Goal: Check status: Check status

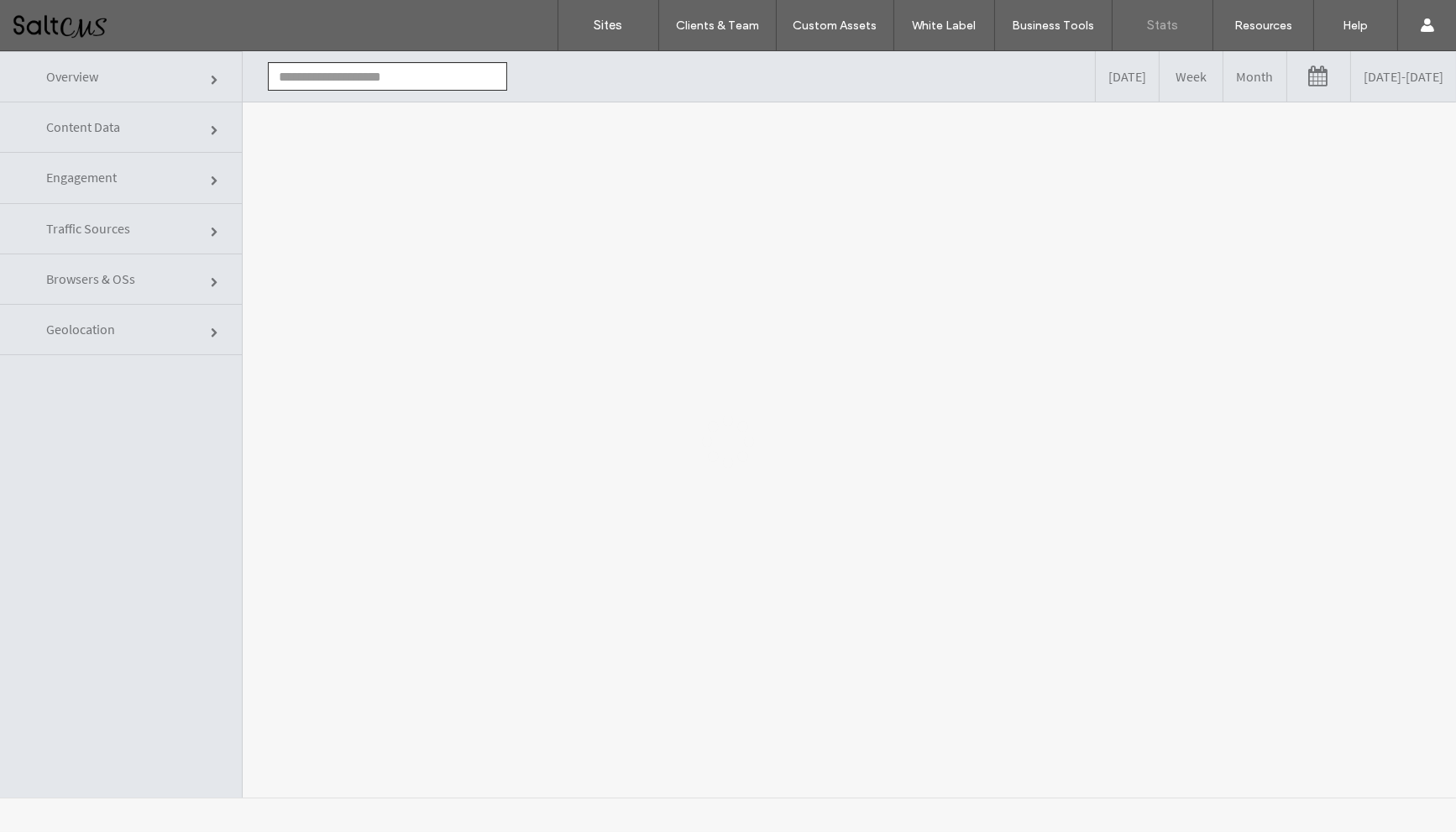
type input "**********"
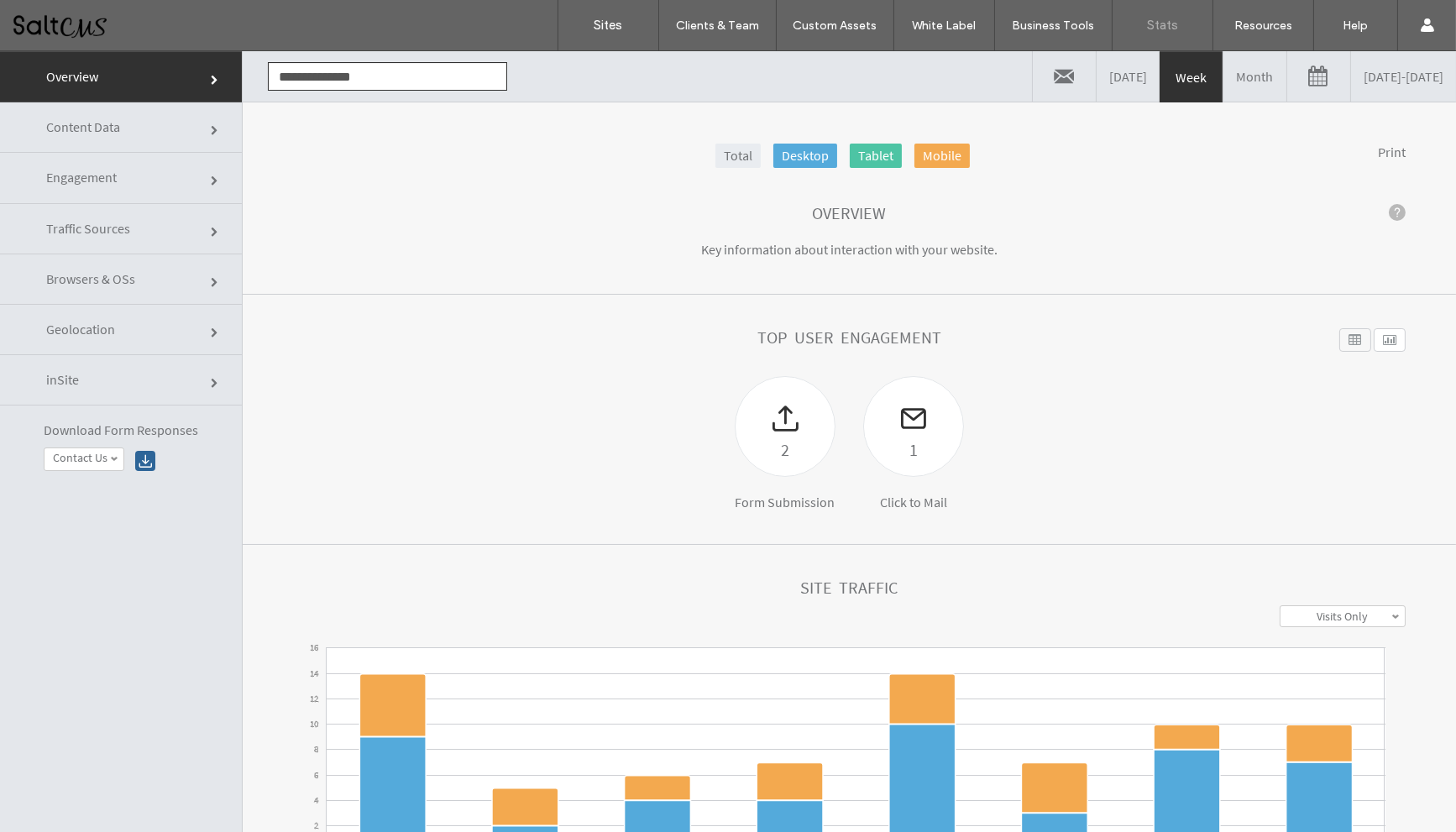
click at [1351, 77] on link "09/05/2025 - 09/12/2025" at bounding box center [1403, 77] width 105 height 50
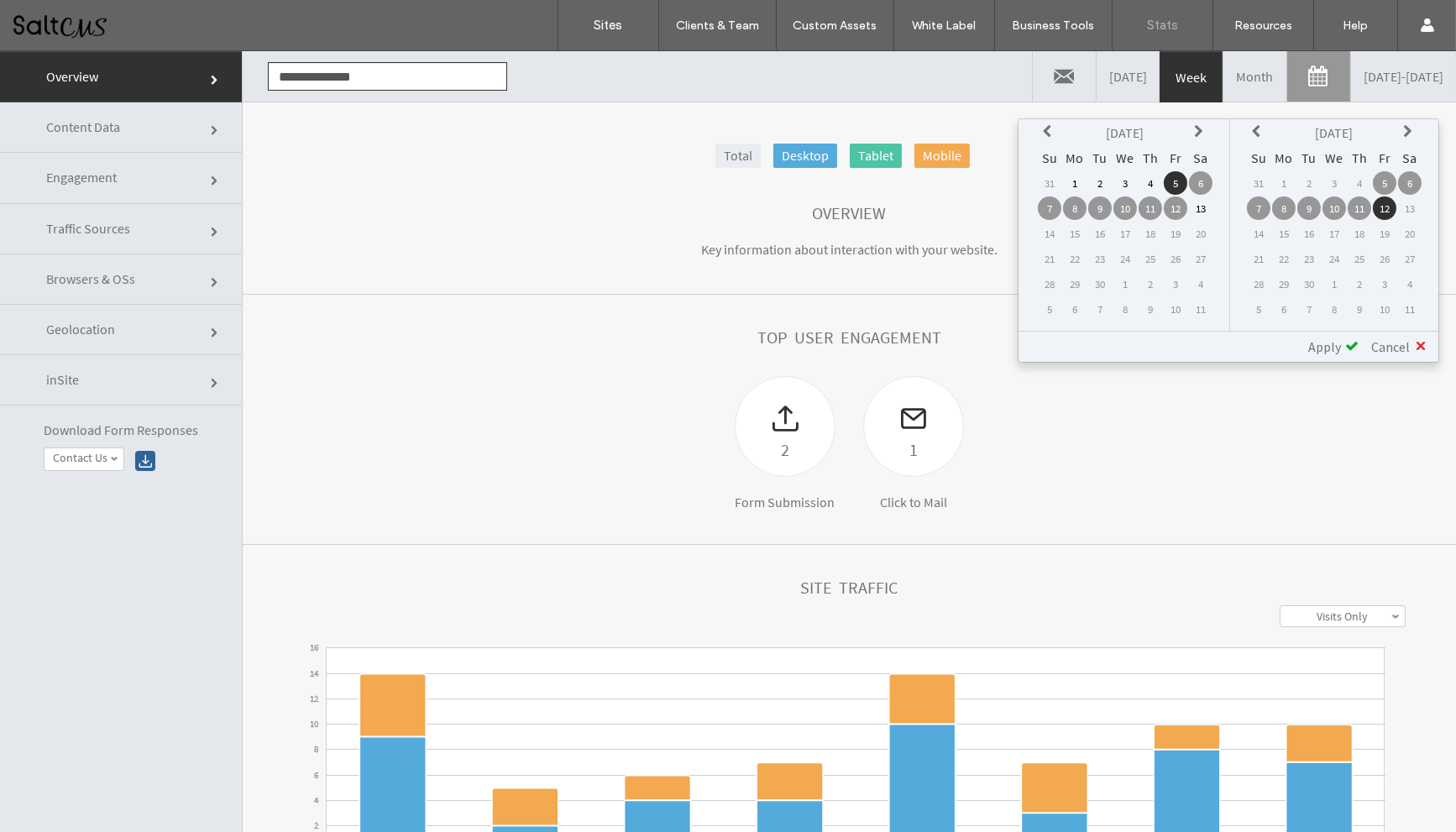
click at [1044, 125] on icon at bounding box center [1050, 132] width 13 height 13
click at [1077, 282] on td "23" at bounding box center [1075, 284] width 24 height 24
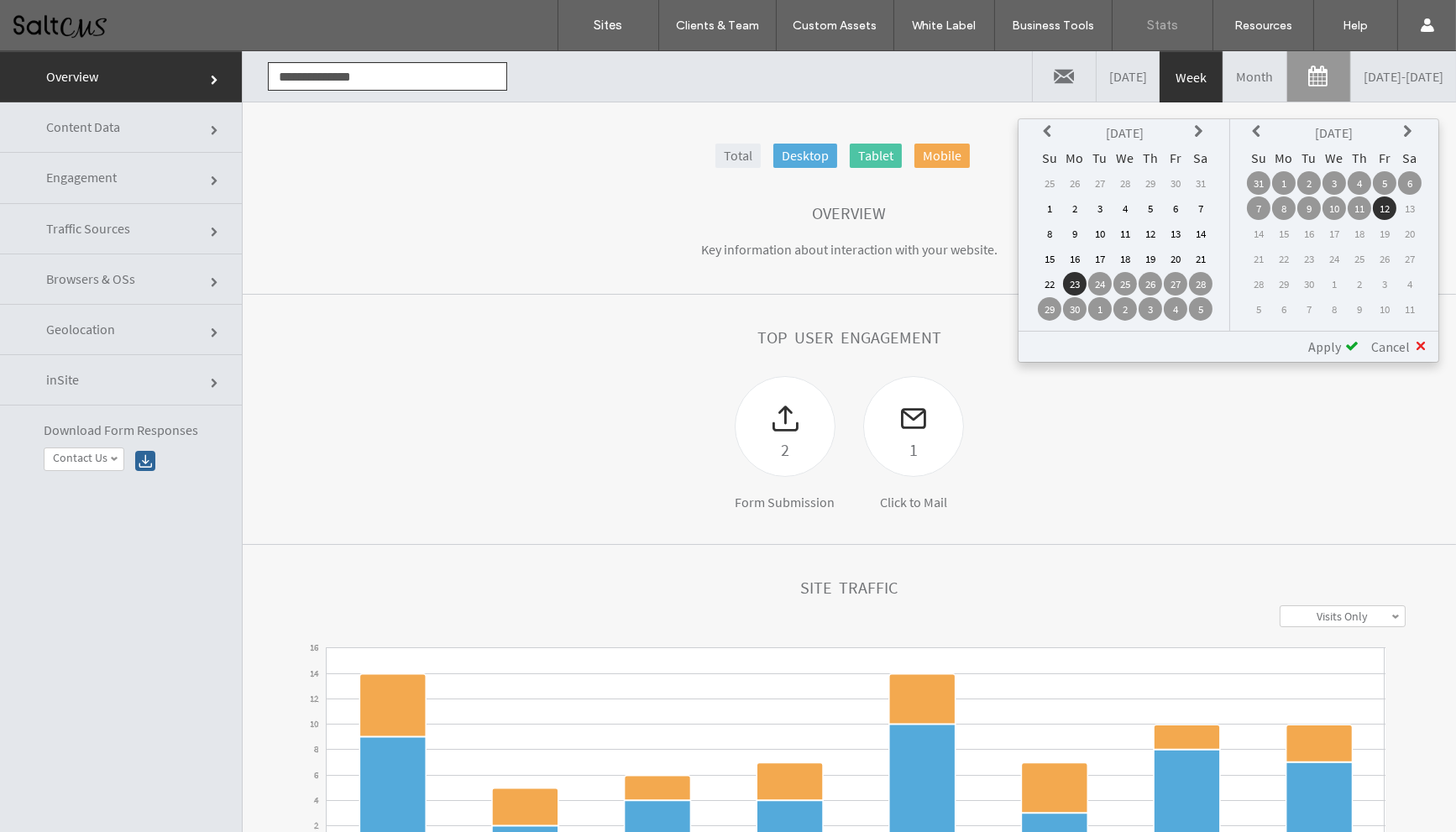
click at [1070, 311] on td "30" at bounding box center [1075, 309] width 24 height 24
click at [1073, 282] on td "23" at bounding box center [1075, 284] width 24 height 24
click at [1252, 125] on icon at bounding box center [1258, 132] width 13 height 13
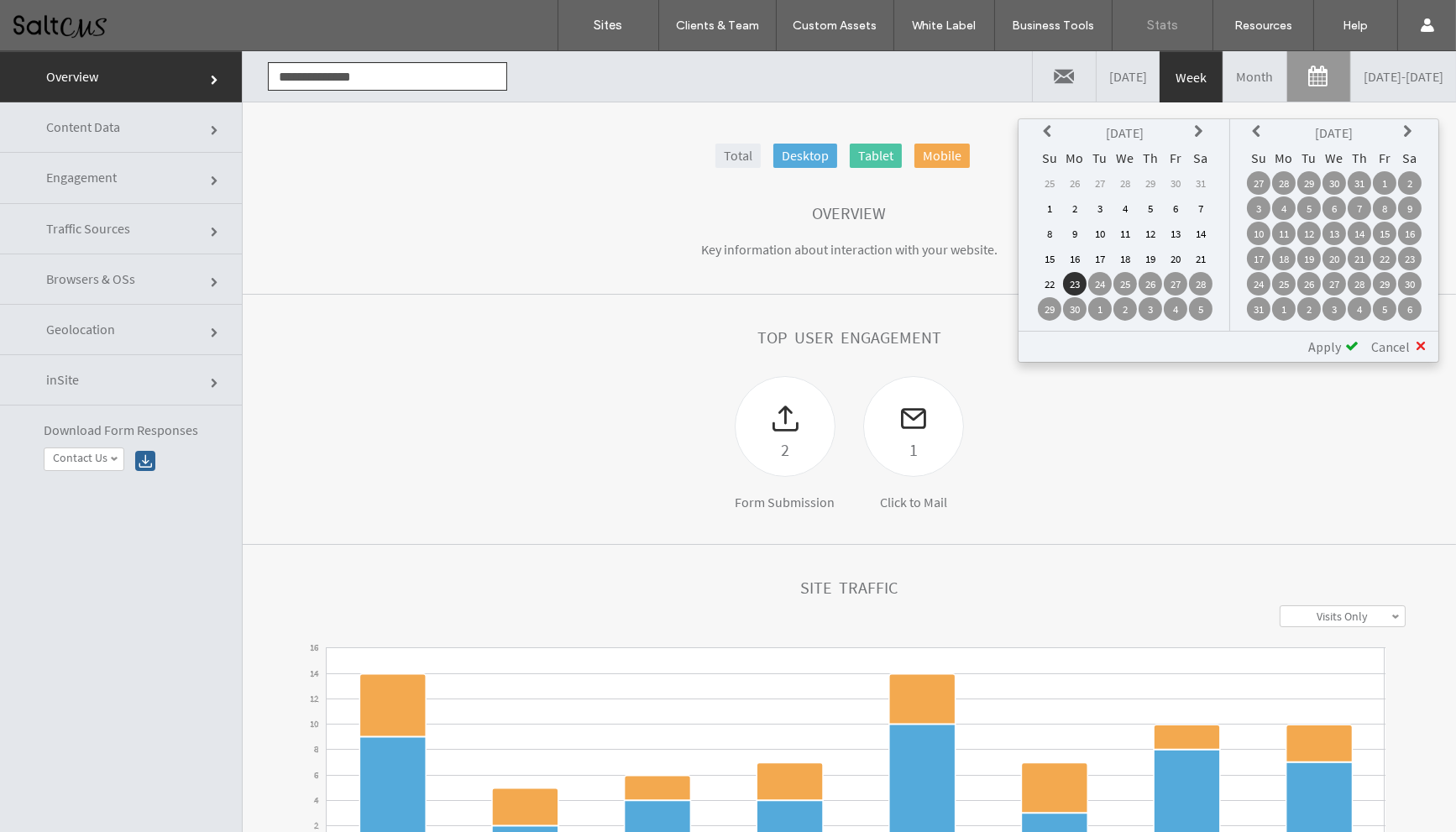
click at [1252, 125] on icon at bounding box center [1258, 132] width 13 height 13
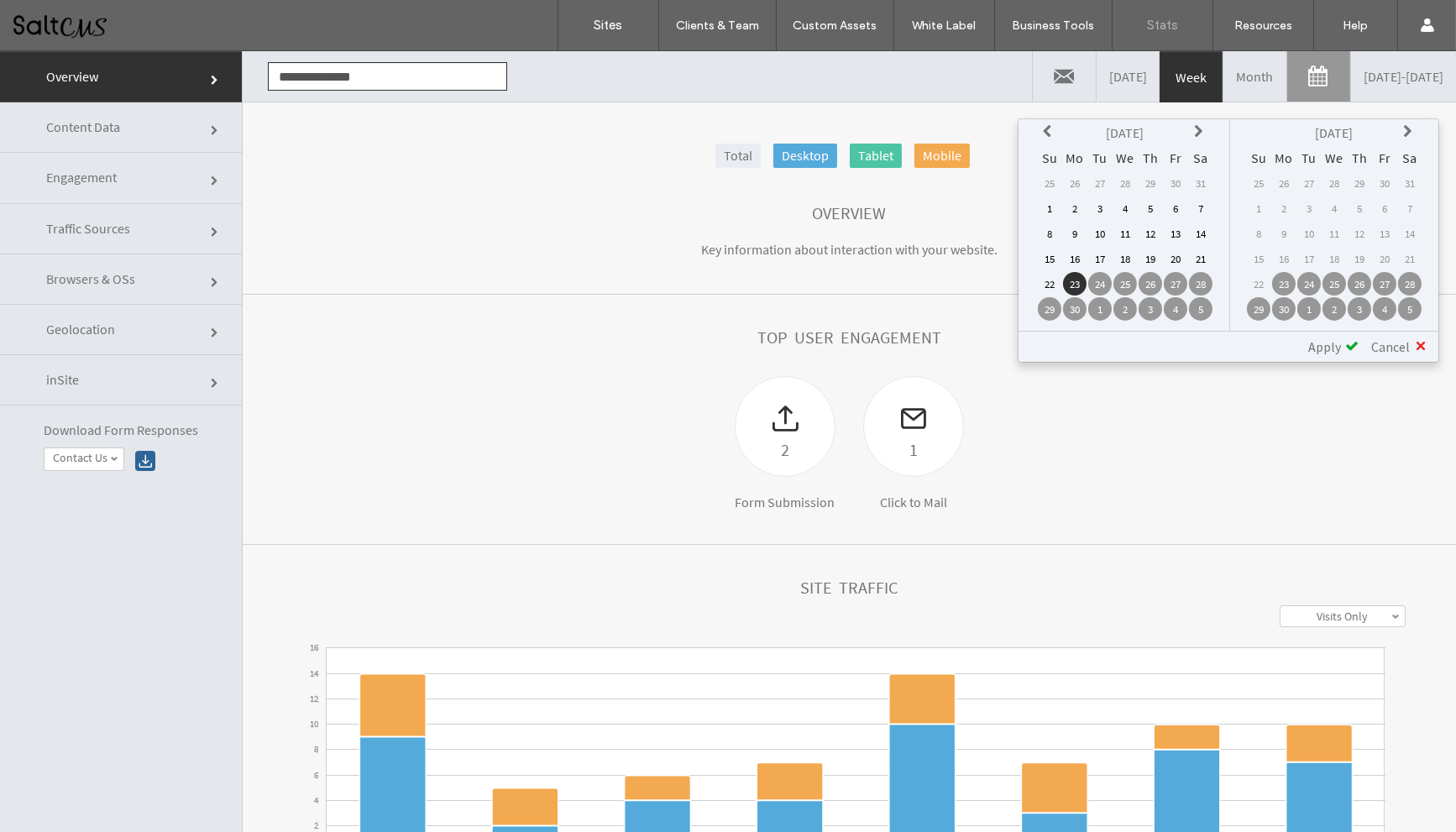
click at [1283, 309] on td "30" at bounding box center [1284, 309] width 24 height 24
click at [1330, 335] on div "**********" at bounding box center [1228, 346] width 420 height 31
click at [1325, 345] on span "Apply" at bounding box center [1324, 347] width 33 height 17
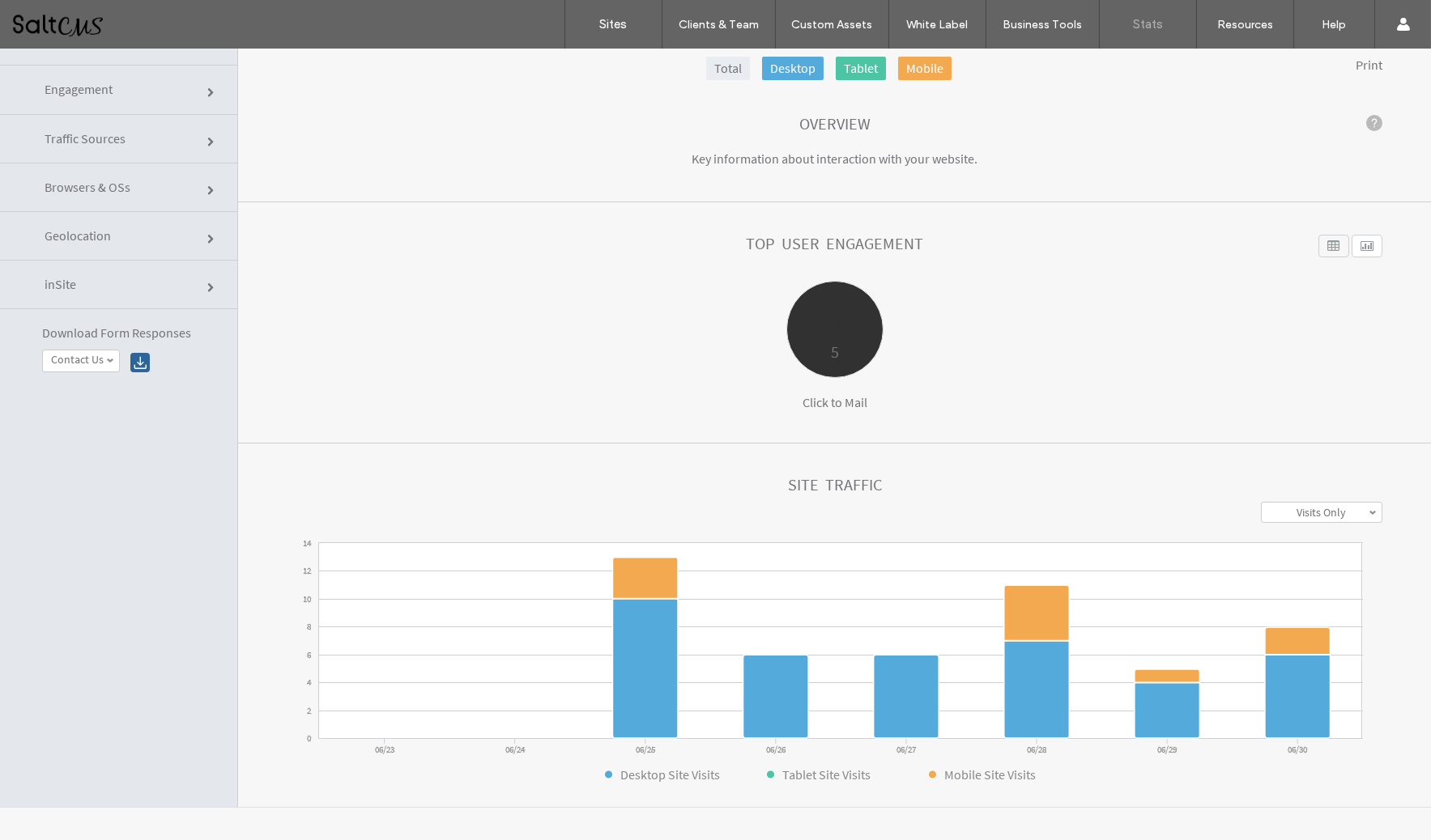
click at [818, 397] on div "Click to Mail" at bounding box center [835, 402] width 97 height 16
click at [834, 340] on div "5" at bounding box center [835, 351] width 96 height 27
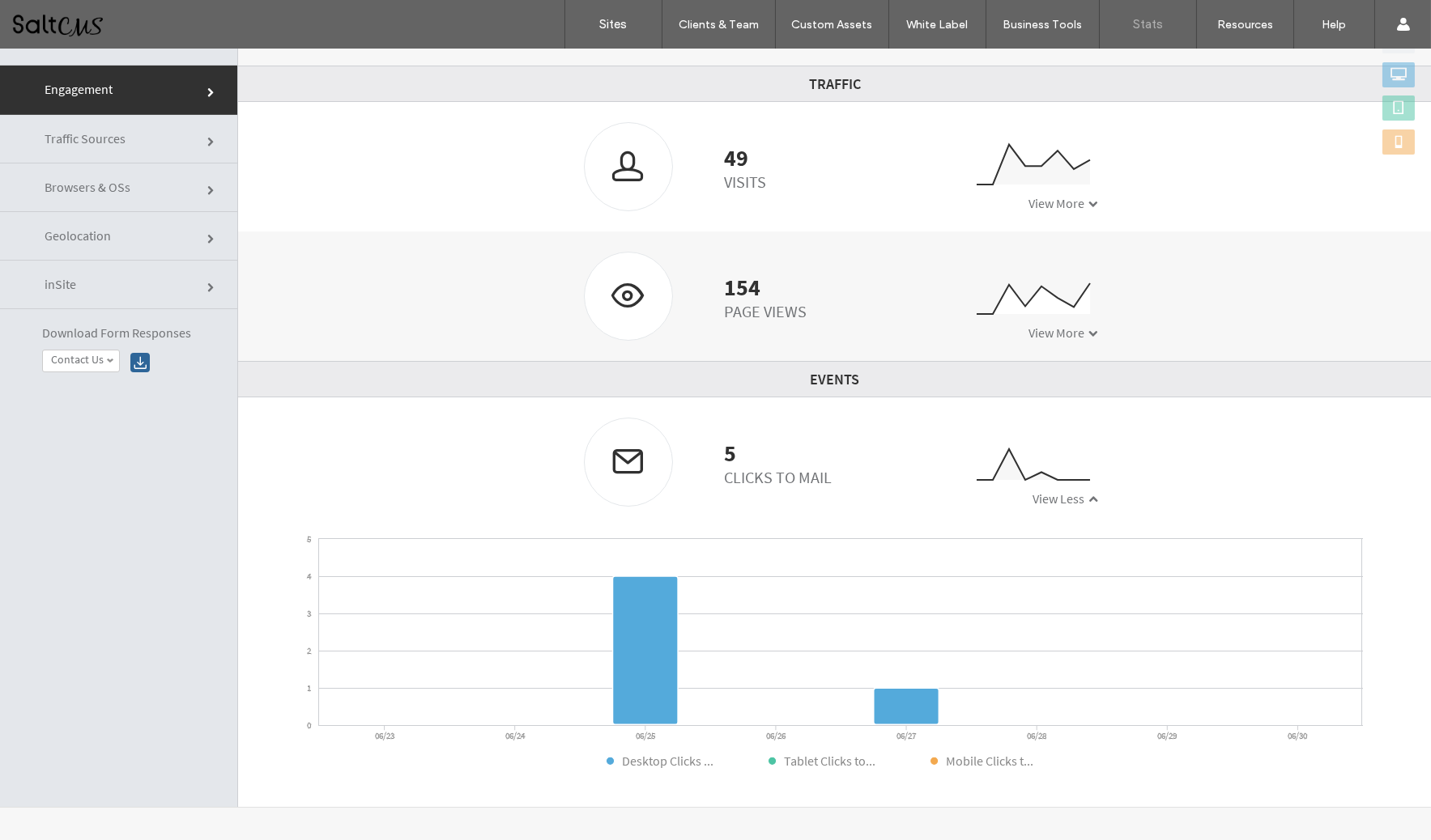
scroll to position [82, 0]
click at [141, 355] on div at bounding box center [140, 362] width 19 height 19
click at [1049, 333] on span "View More" at bounding box center [1056, 331] width 56 height 16
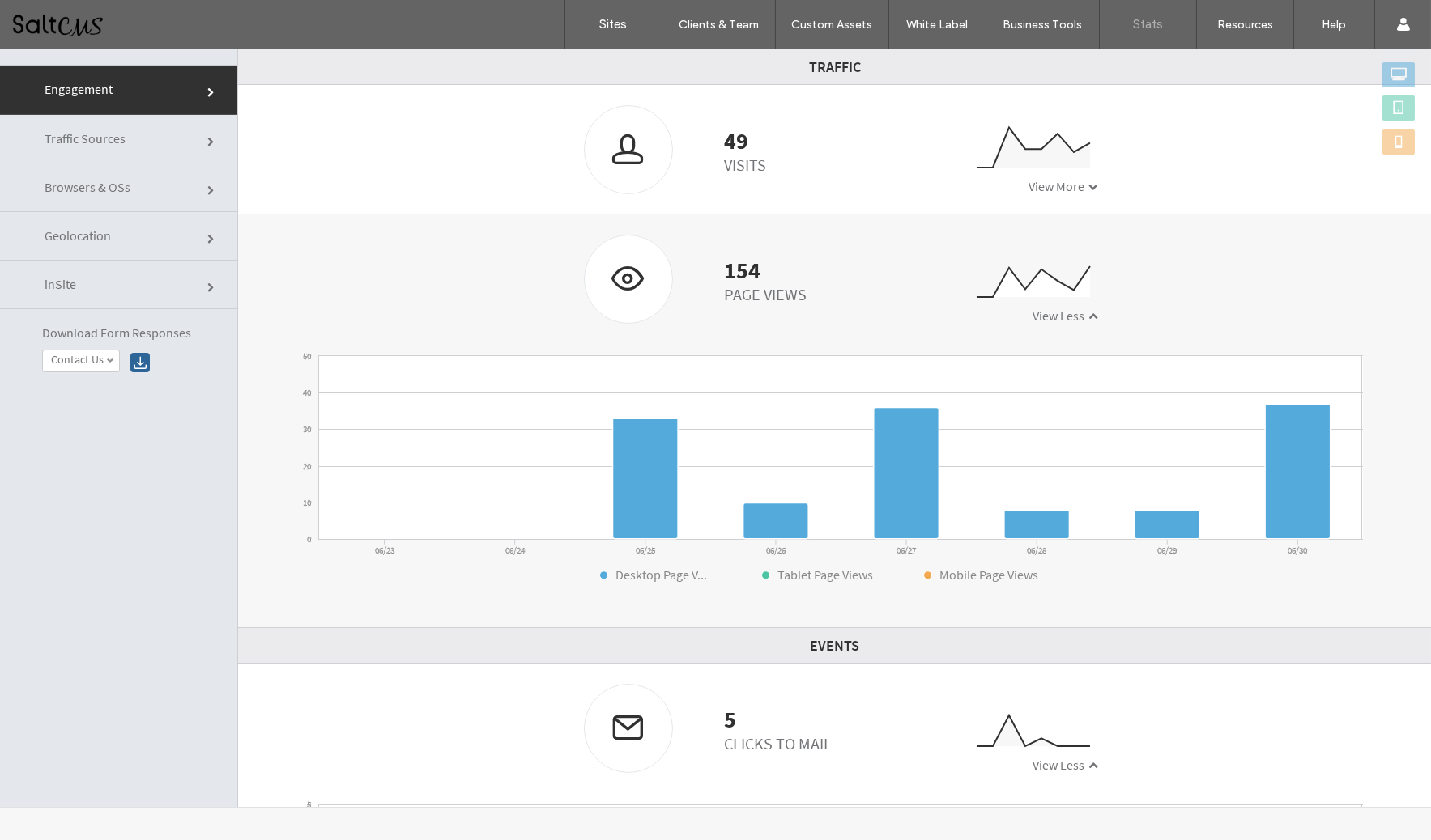
scroll to position [154, 0]
click at [1040, 192] on span "View More" at bounding box center [1056, 186] width 56 height 16
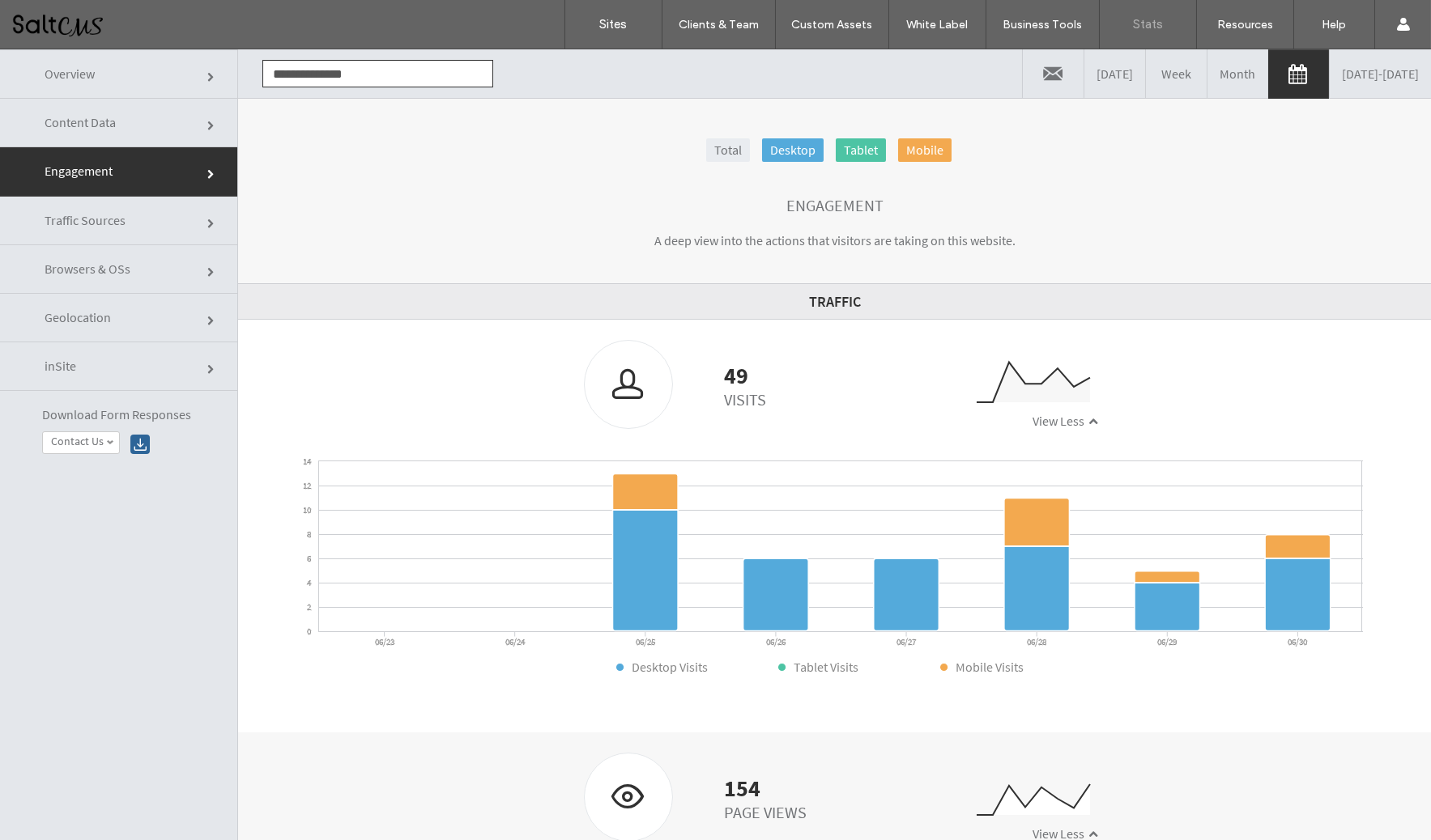
scroll to position [0, 0]
click at [1330, 84] on link "06/23/2025 - 06/30/2025" at bounding box center [1380, 74] width 101 height 49
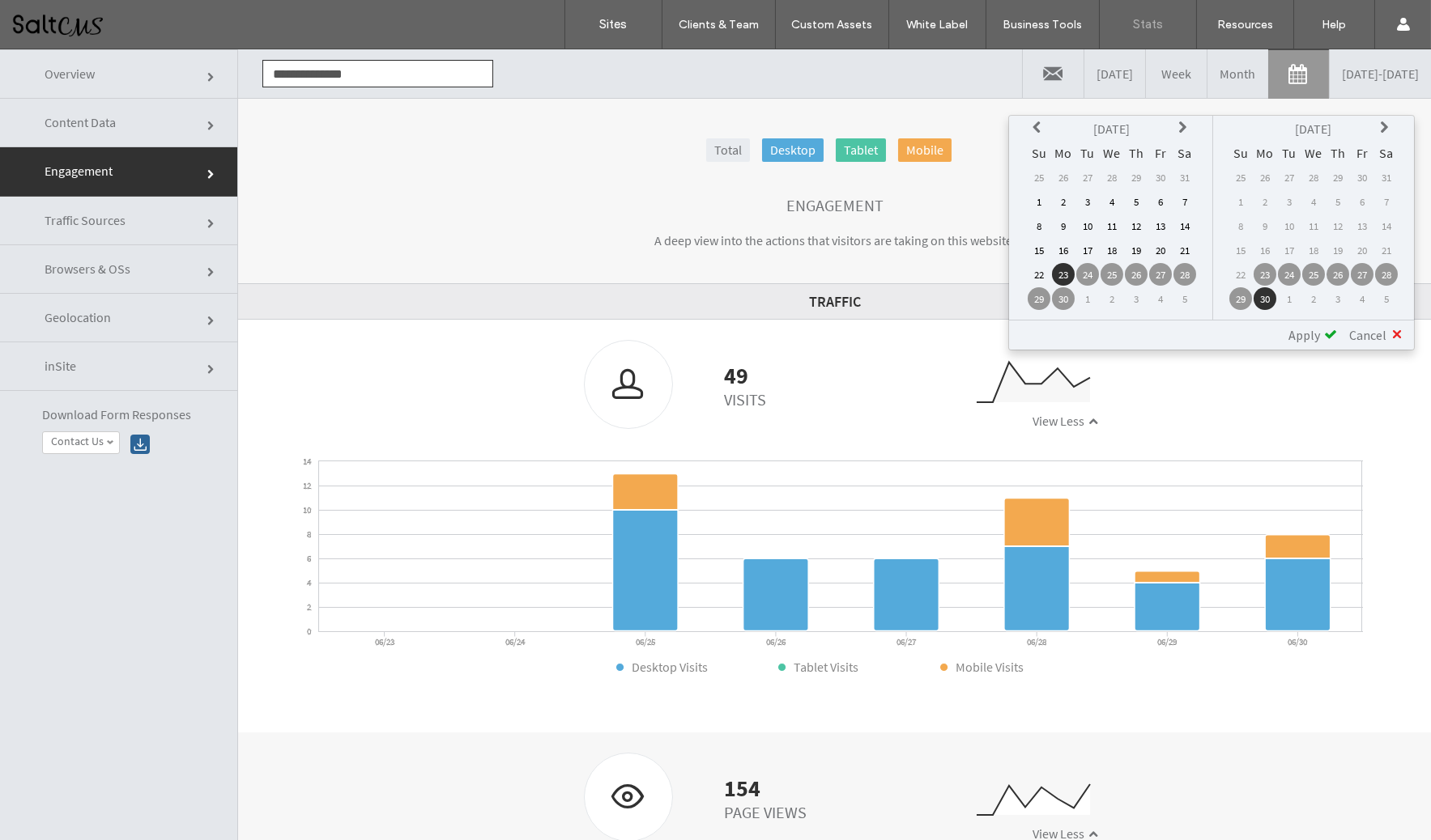
click at [1180, 124] on icon at bounding box center [1184, 128] width 13 height 13
click at [1082, 177] on td "1" at bounding box center [1087, 178] width 23 height 23
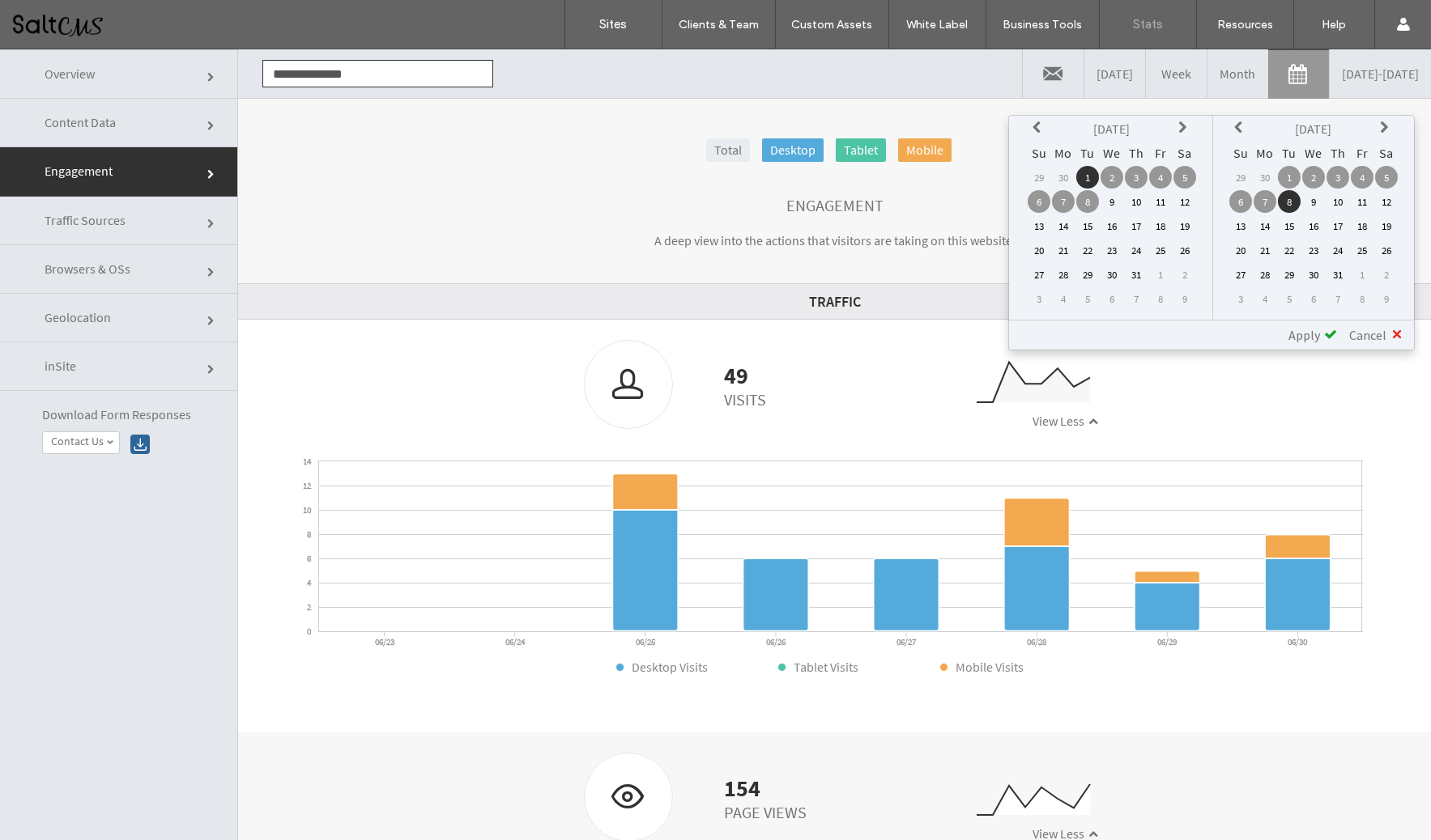
click at [1335, 276] on td "31" at bounding box center [1338, 274] width 23 height 23
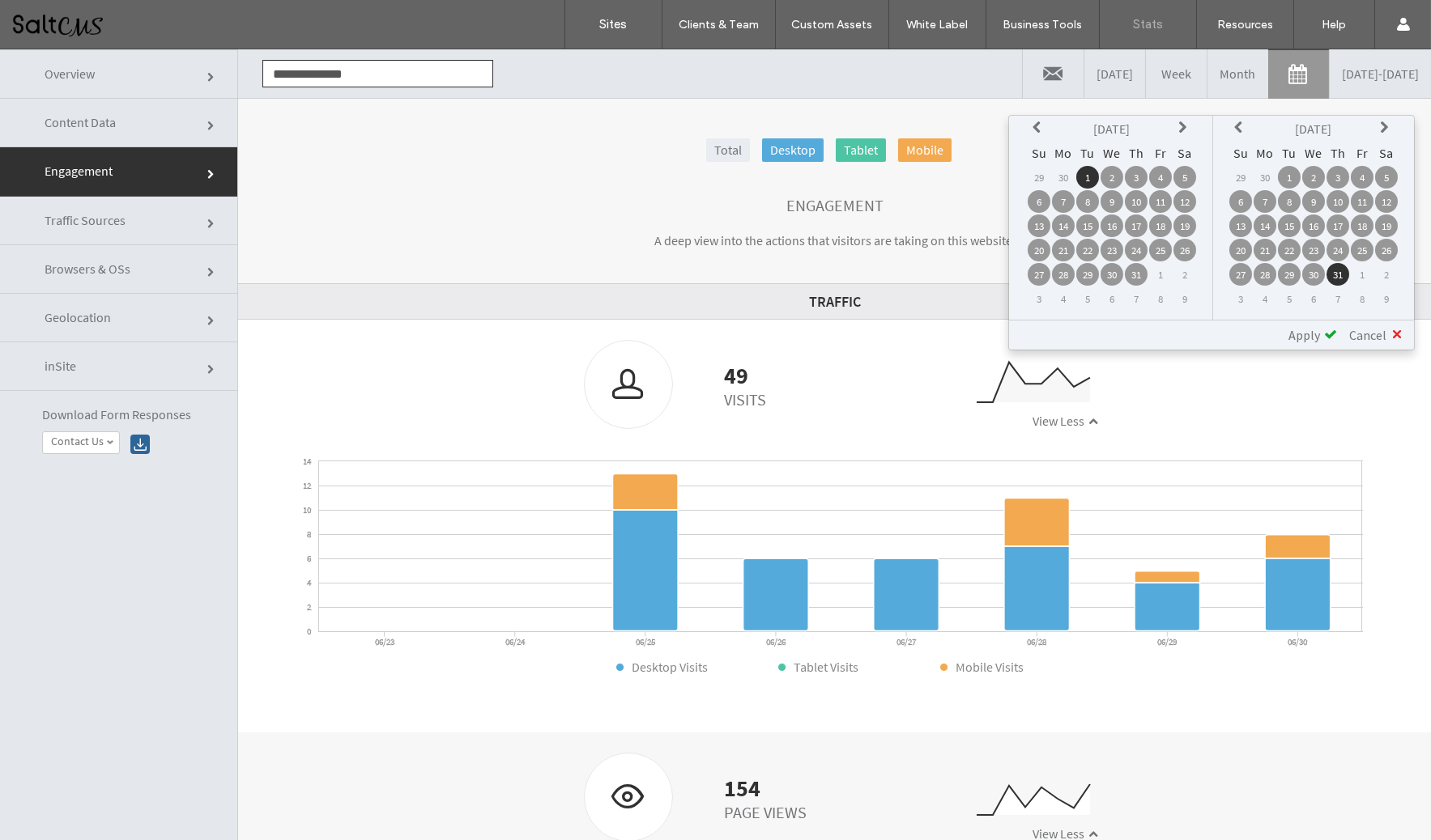
click at [1305, 336] on span "Apply" at bounding box center [1304, 335] width 32 height 16
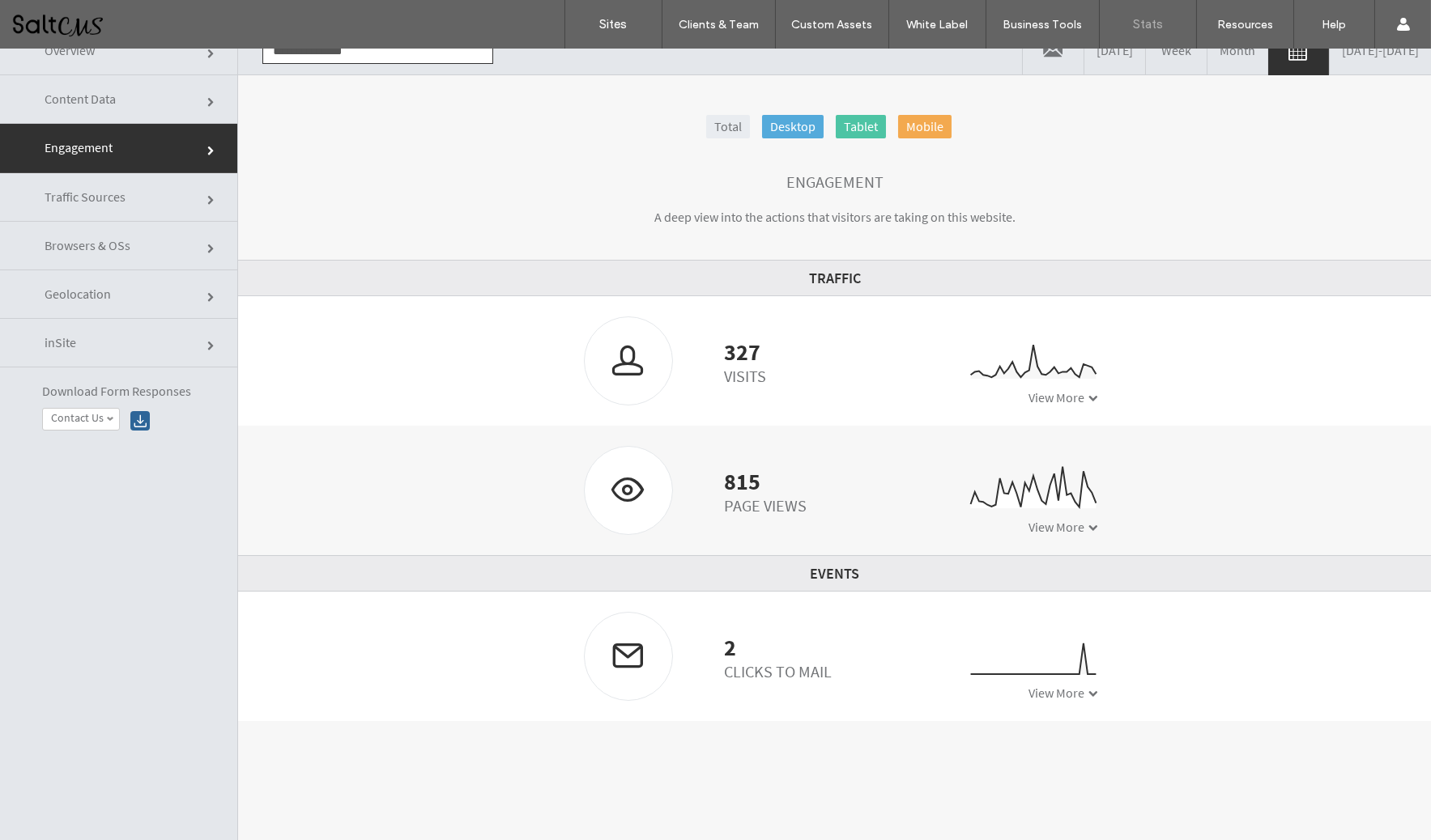
scroll to position [28, 0]
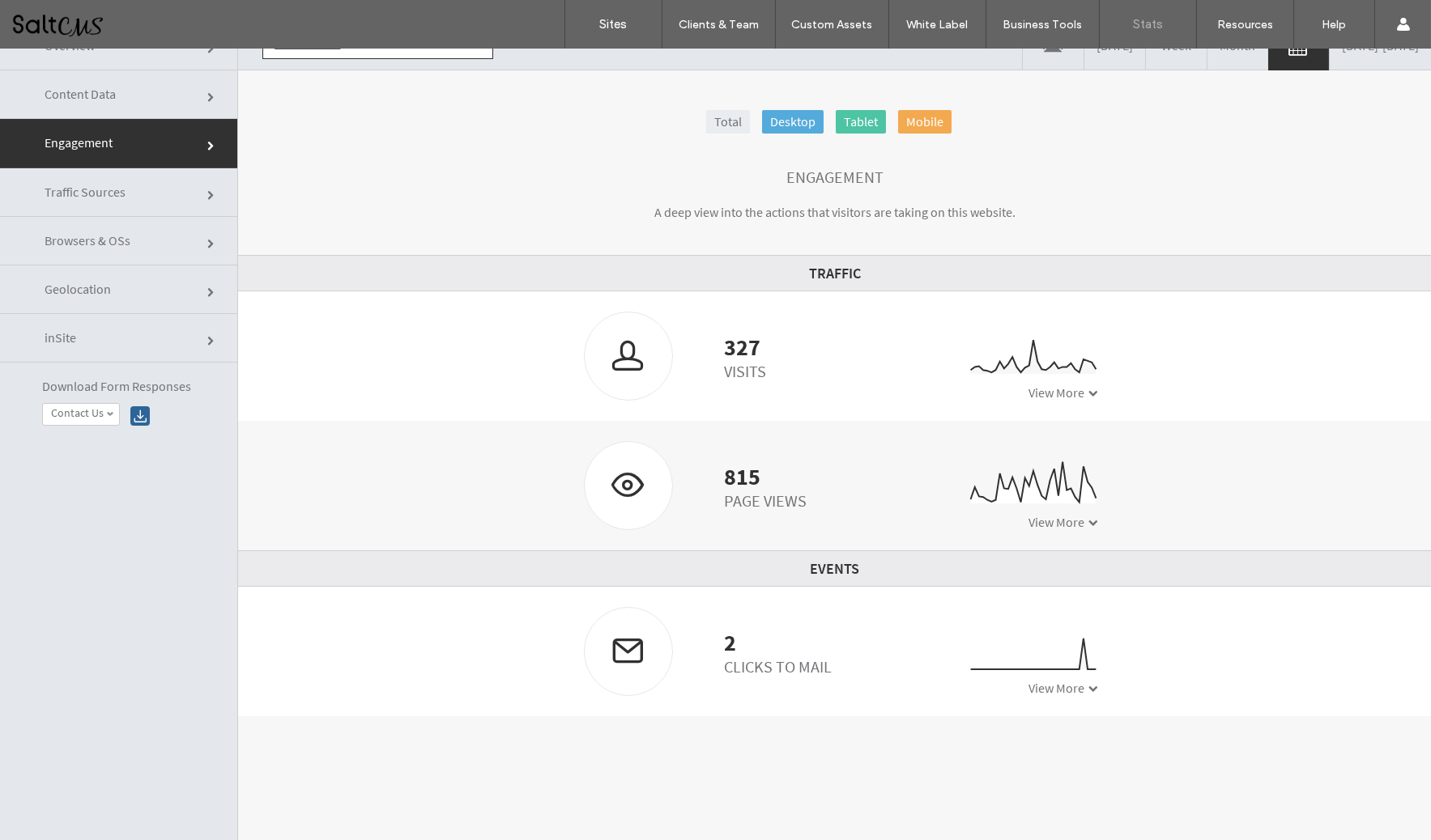
click at [1041, 520] on span "View More" at bounding box center [1056, 522] width 56 height 16
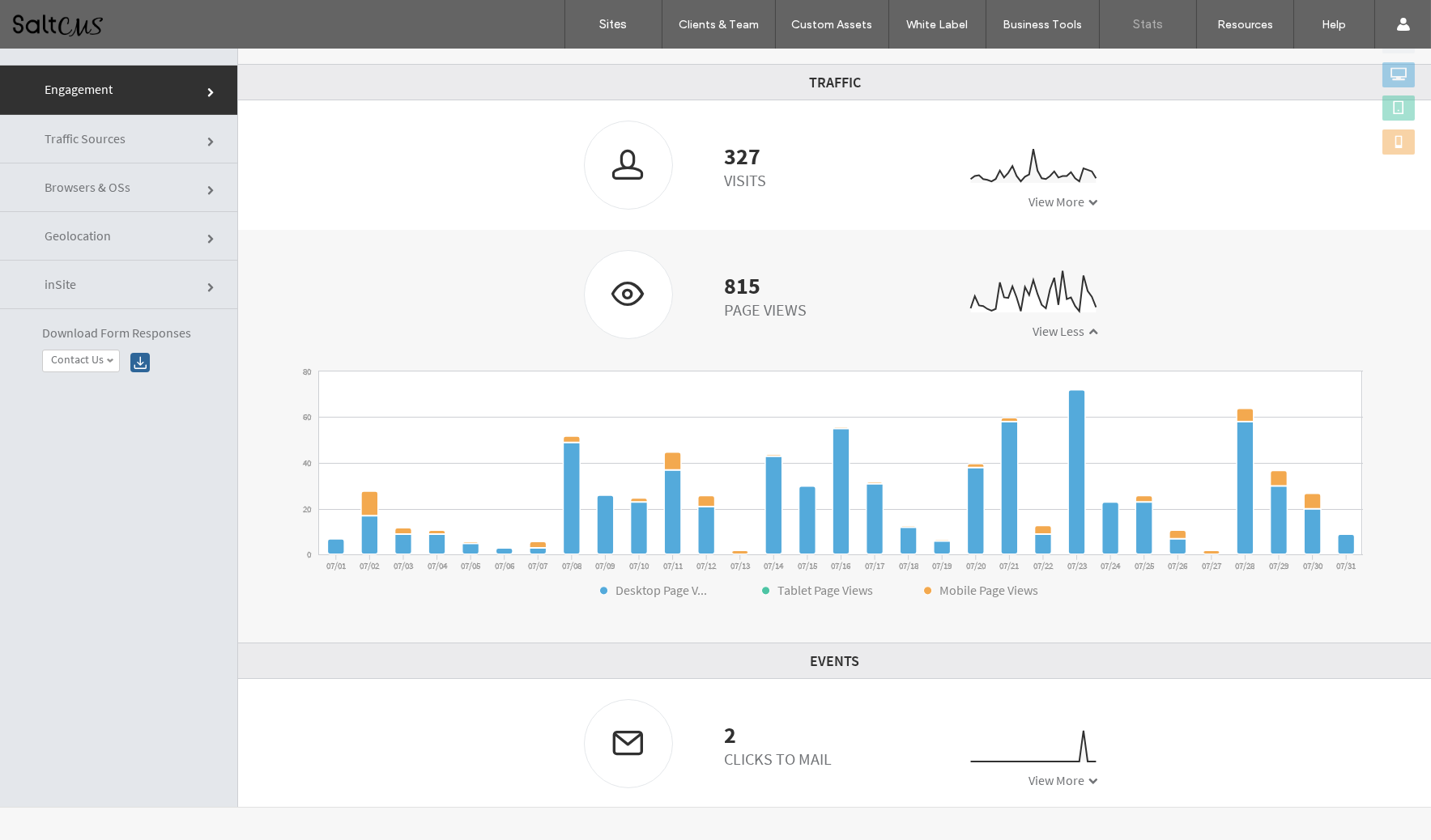
scroll to position [82, 0]
click at [1041, 776] on span "View More" at bounding box center [1056, 780] width 56 height 16
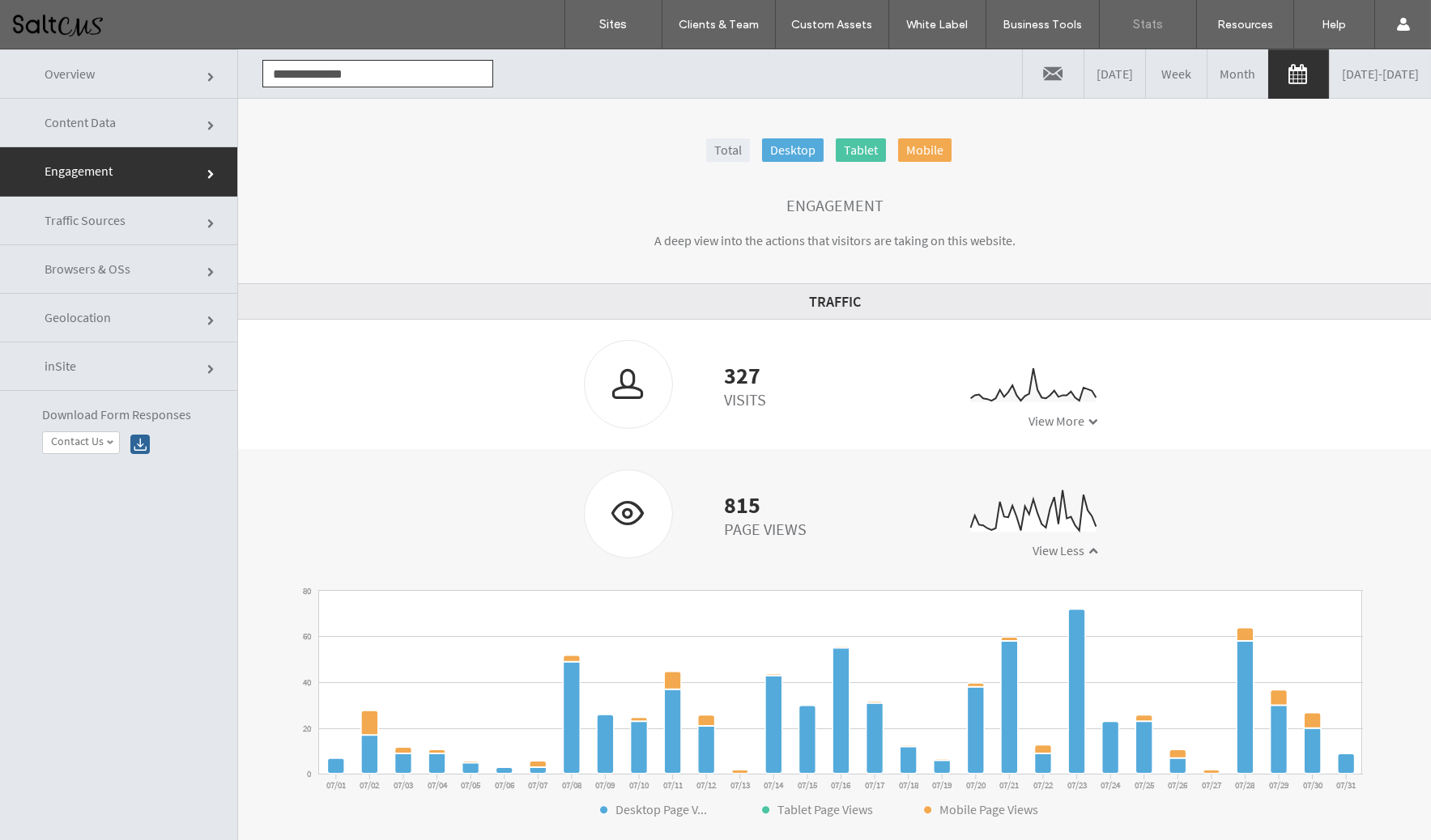
scroll to position [0, 0]
click at [1330, 90] on link "07/01/2025 - 07/31/2025" at bounding box center [1380, 74] width 101 height 49
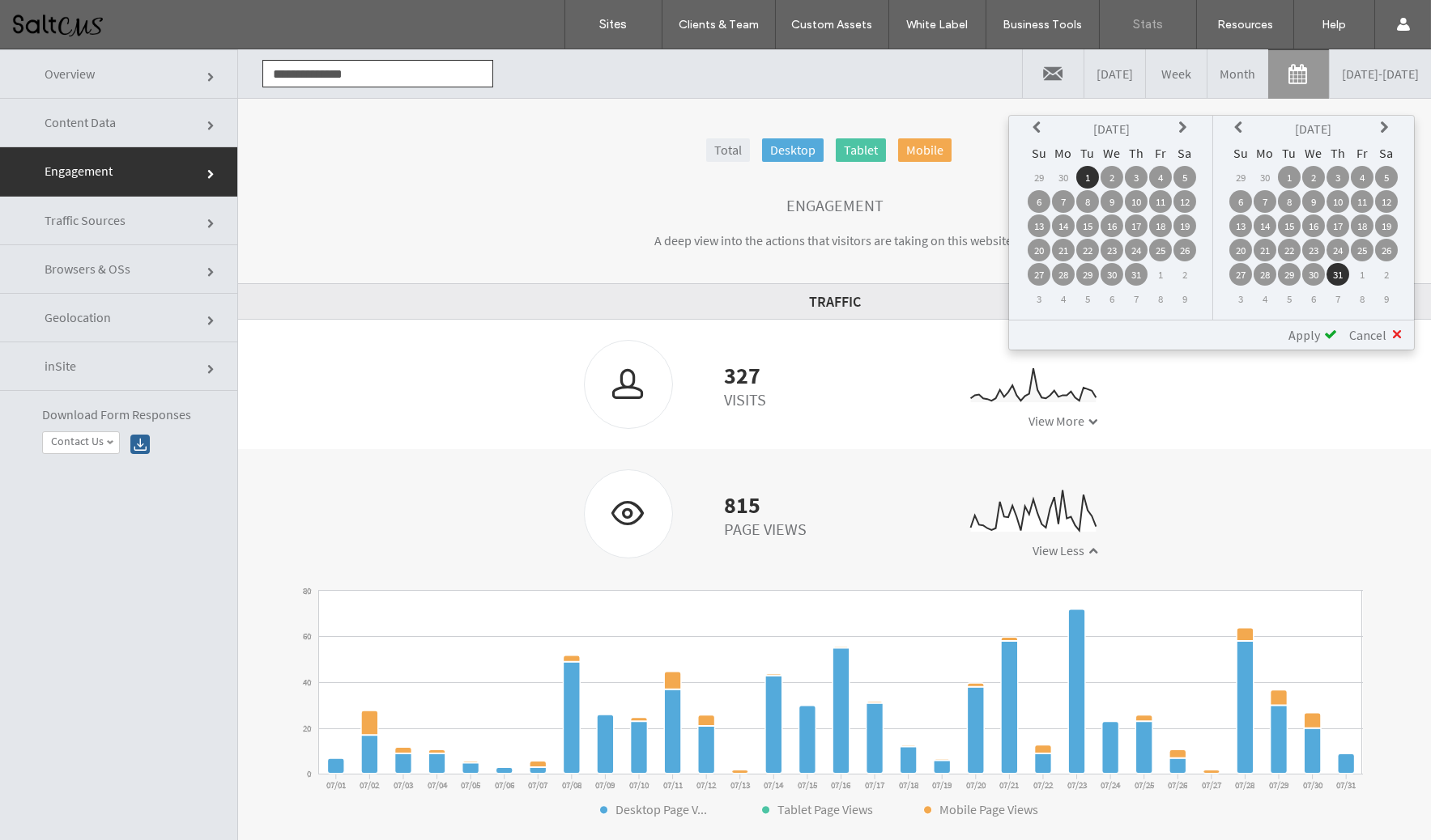
click at [1184, 124] on icon at bounding box center [1184, 128] width 13 height 13
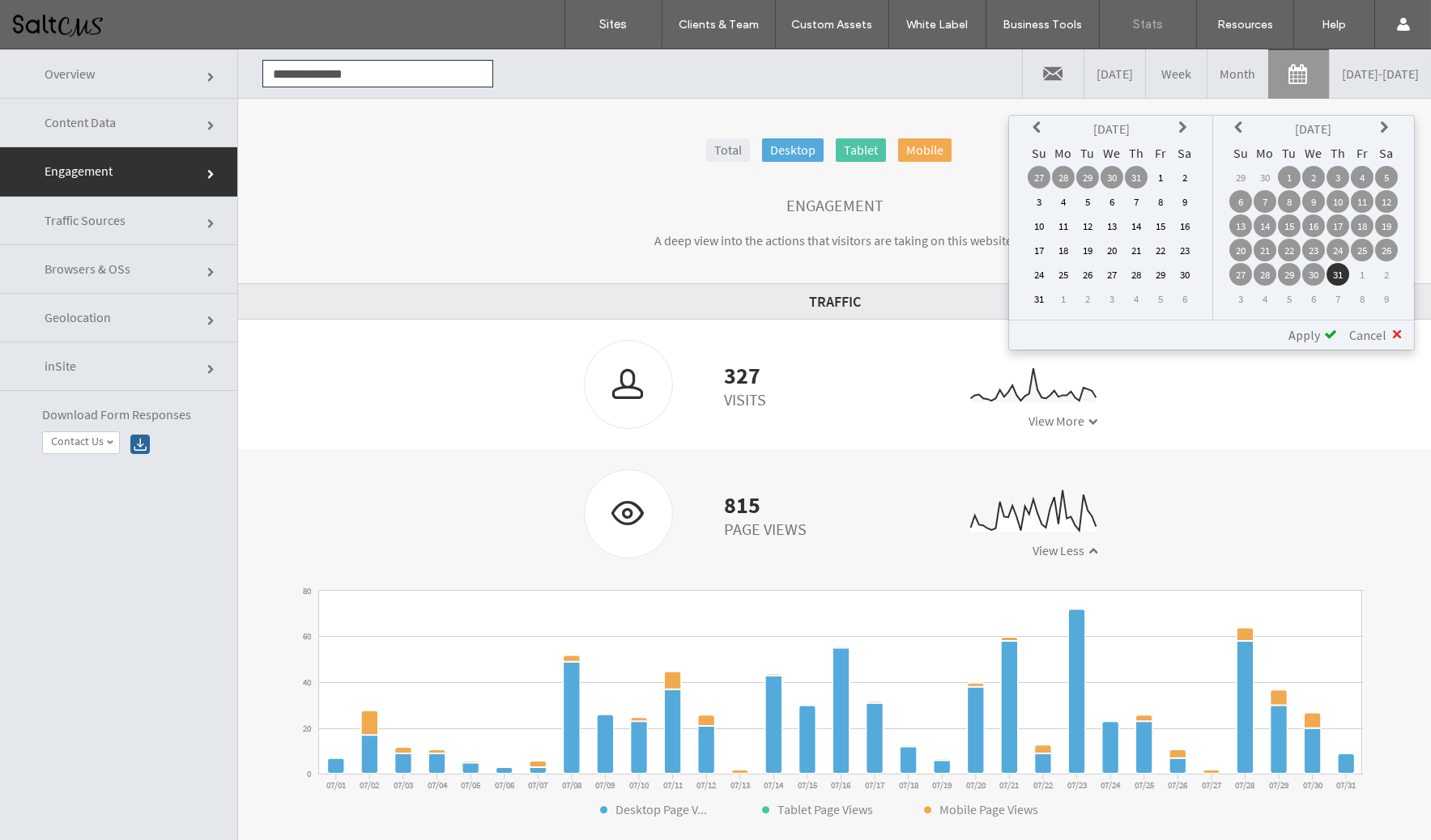
click at [1158, 174] on td "1" at bounding box center [1160, 178] width 23 height 23
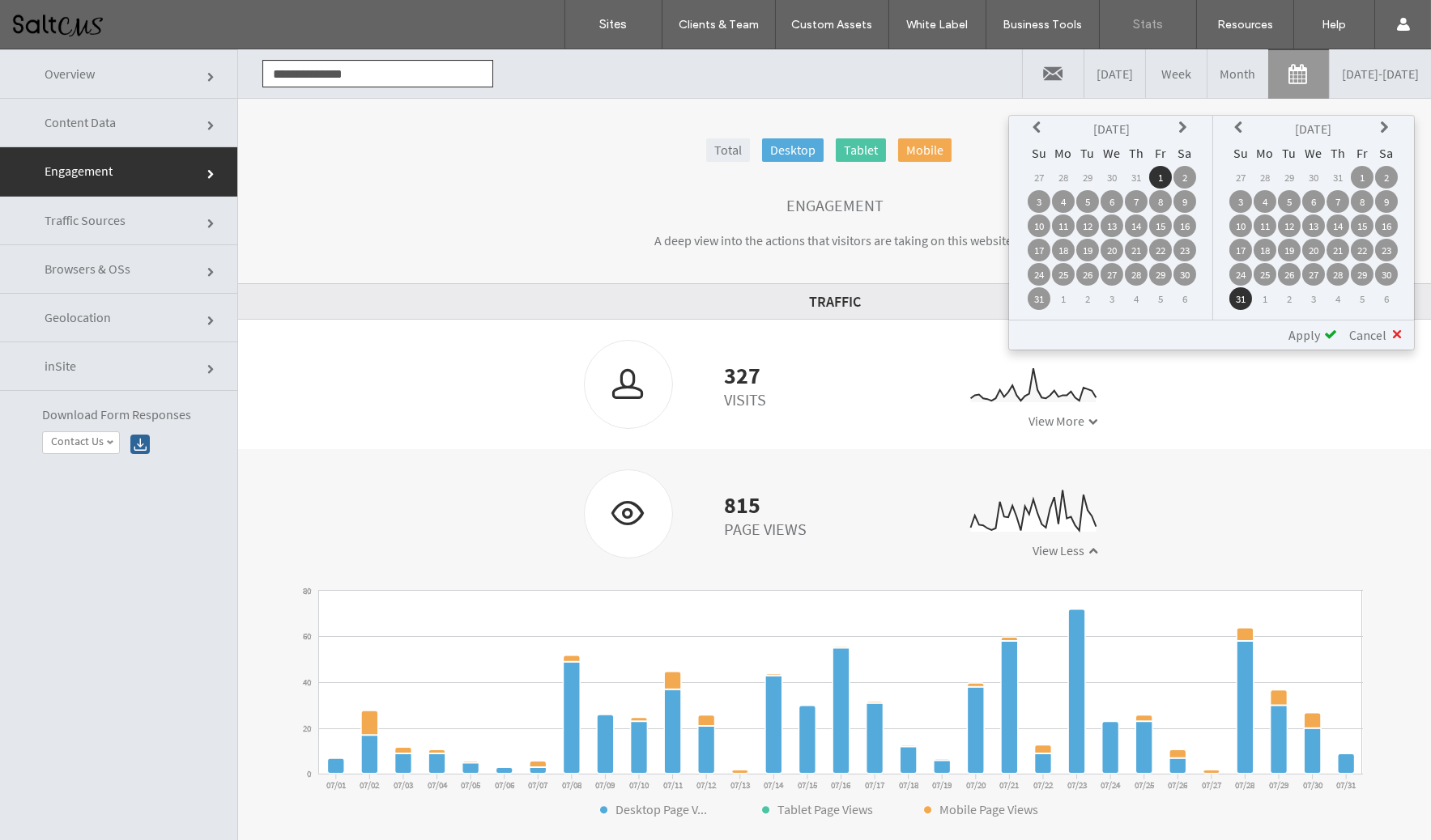
click at [1244, 290] on td "31" at bounding box center [1240, 298] width 23 height 23
click at [1310, 336] on span "Apply" at bounding box center [1304, 335] width 32 height 16
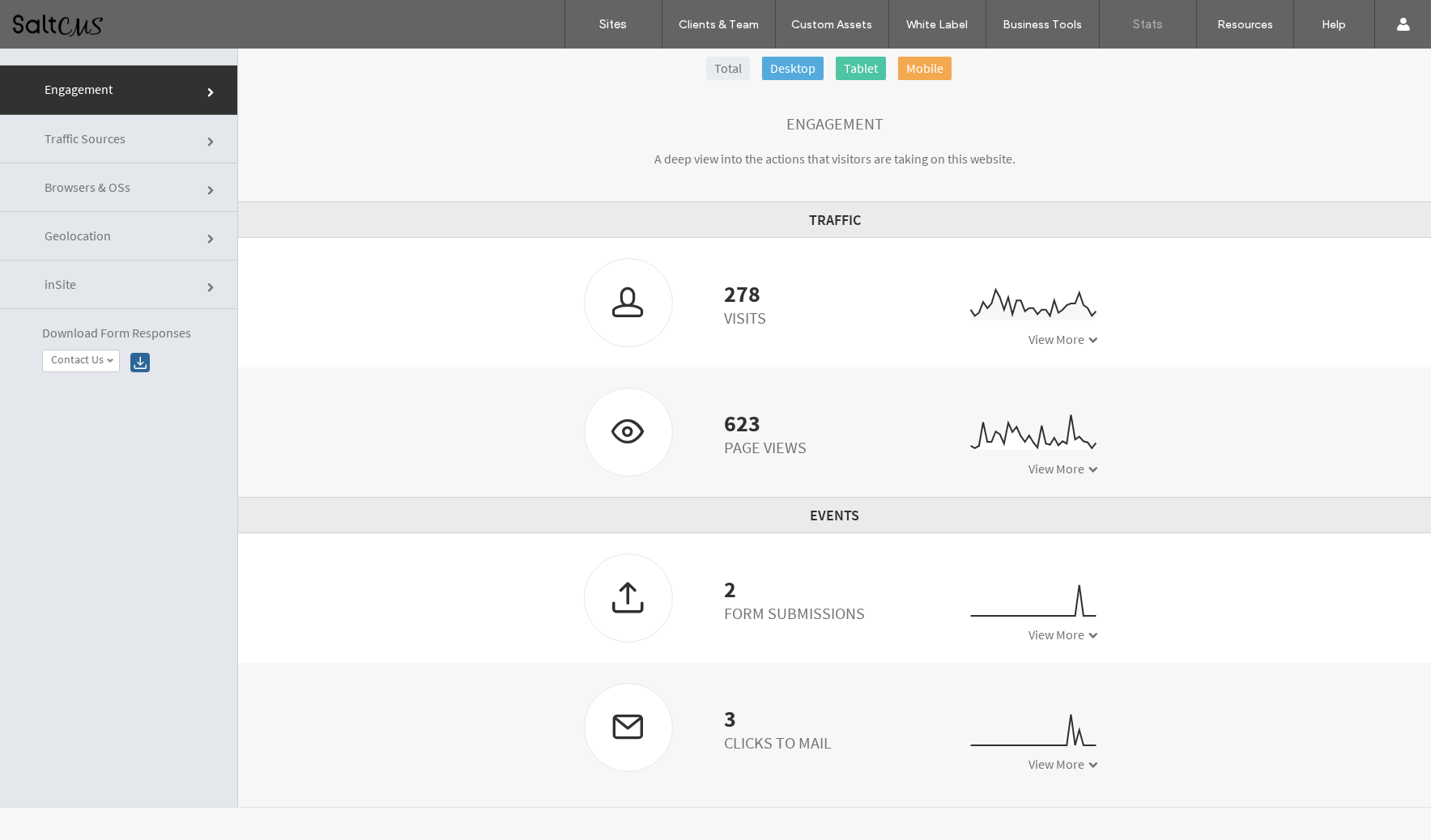
click at [1066, 769] on span "View More" at bounding box center [1056, 764] width 56 height 16
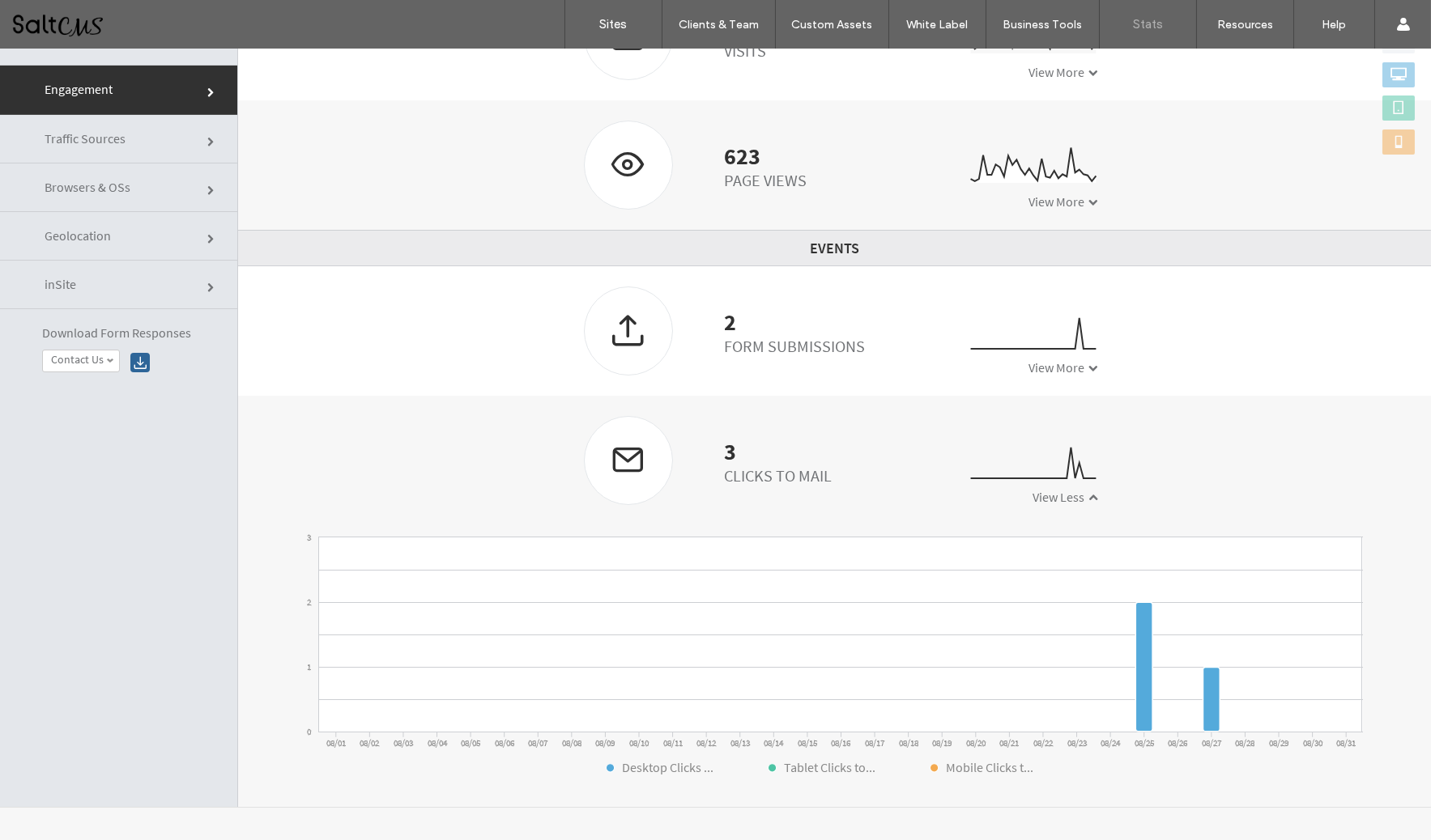
scroll to position [267, 0]
click at [1050, 362] on span "View More" at bounding box center [1056, 367] width 56 height 16
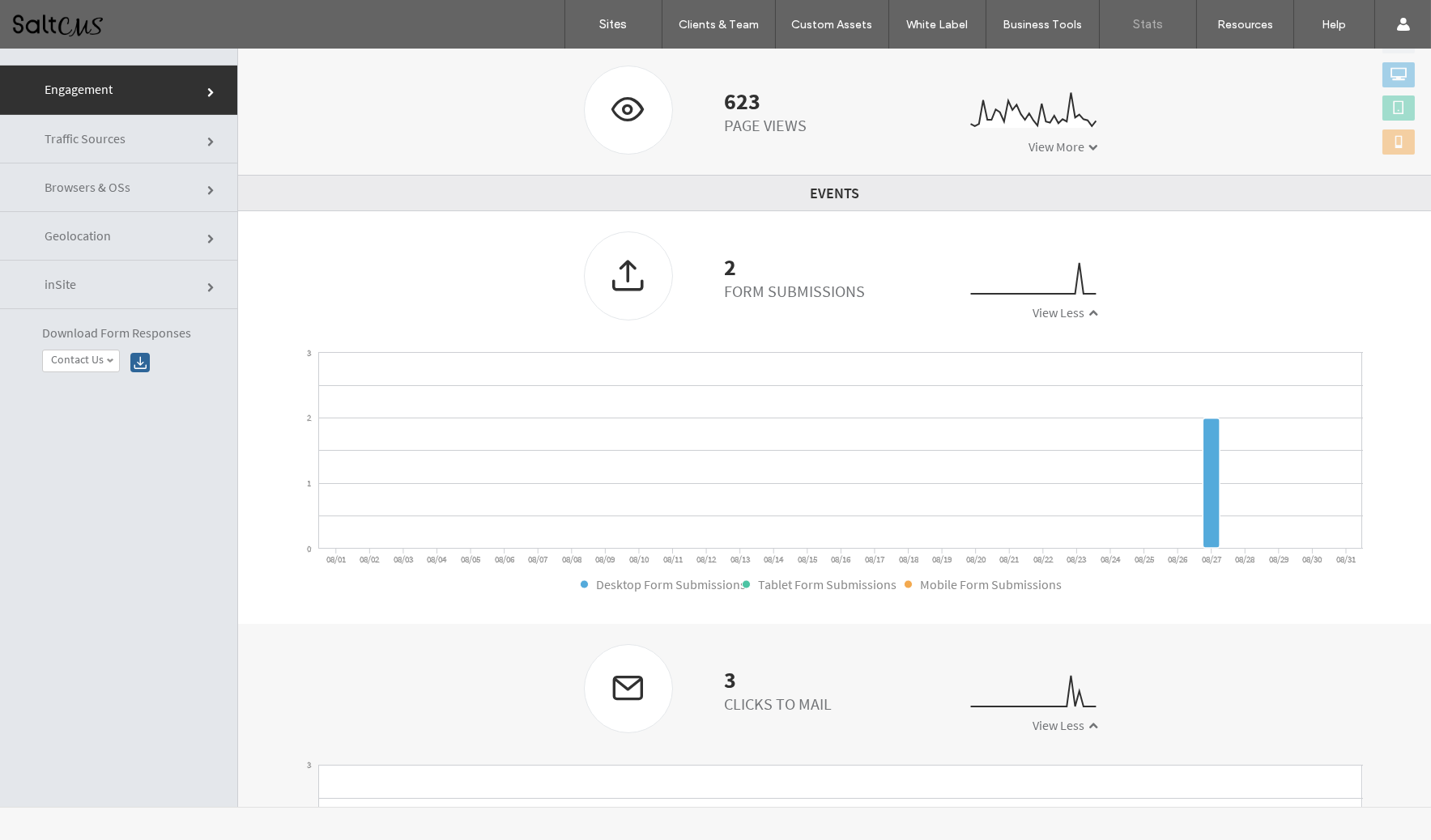
scroll to position [325, 0]
click at [625, 269] on div at bounding box center [629, 272] width 88 height 86
click at [135, 368] on div at bounding box center [140, 362] width 19 height 19
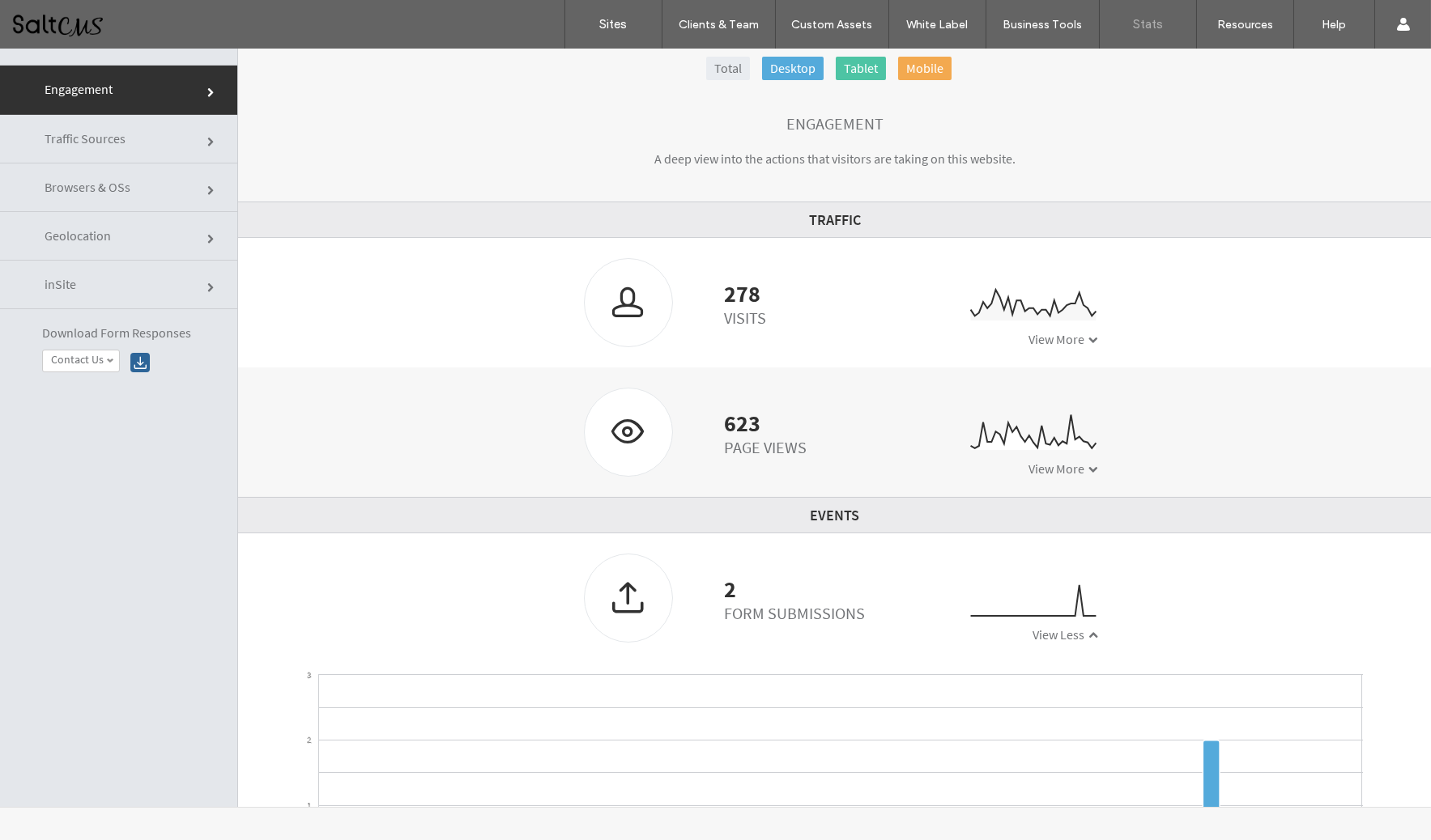
scroll to position [0, 0]
